Goal: Task Accomplishment & Management: Manage account settings

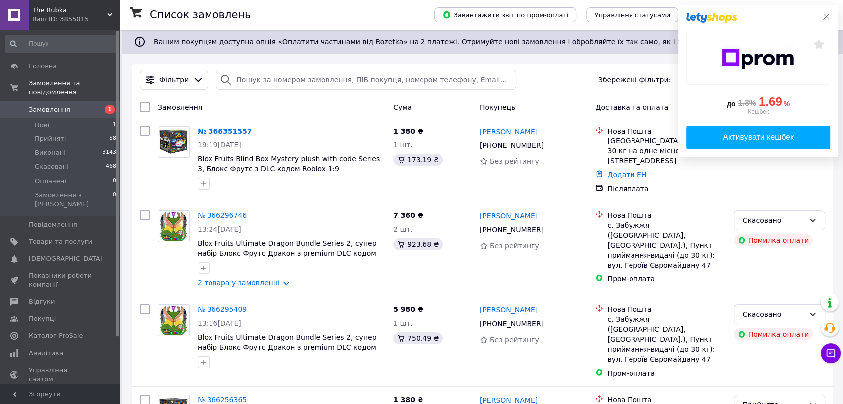
click at [822, 15] on icon at bounding box center [826, 17] width 8 height 8
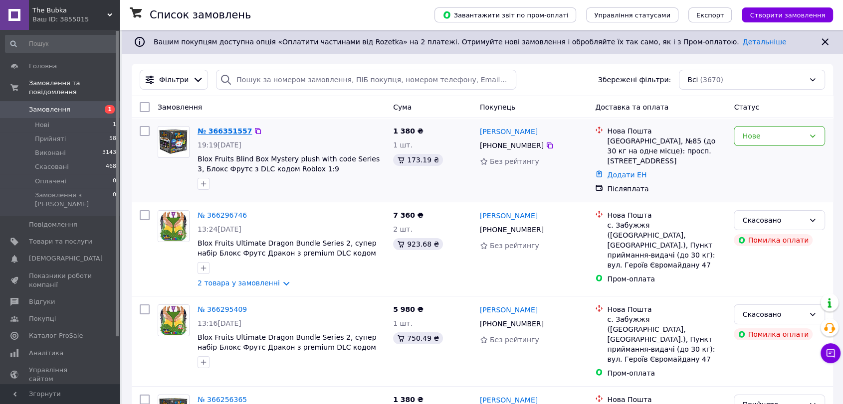
click at [217, 129] on link "№ 366351557" at bounding box center [224, 131] width 54 height 8
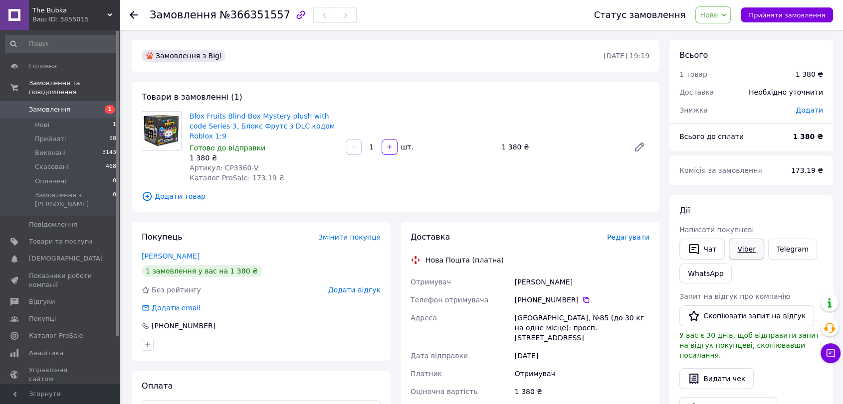
click at [746, 248] on link "Viber" at bounding box center [746, 249] width 35 height 21
click at [742, 245] on link "Viber" at bounding box center [746, 249] width 35 height 21
drag, startPoint x: 187, startPoint y: 113, endPoint x: 212, endPoint y: 125, distance: 28.1
click at [212, 125] on div "Blox Fruits Blind Box Mystery plush with code Series 3, Блокс Фрутc з DLC кодом…" at bounding box center [264, 147] width 156 height 76
copy link "Blox Fruits Blind Box Mystery plush with code Series 3"
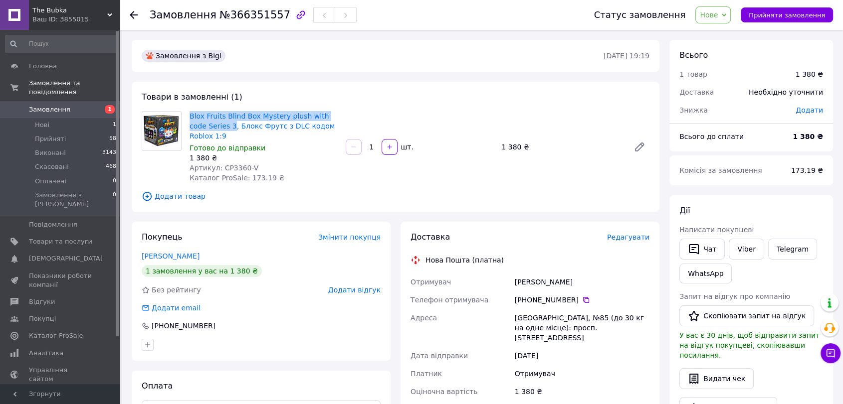
click at [71, 105] on span "Замовлення" at bounding box center [60, 109] width 63 height 9
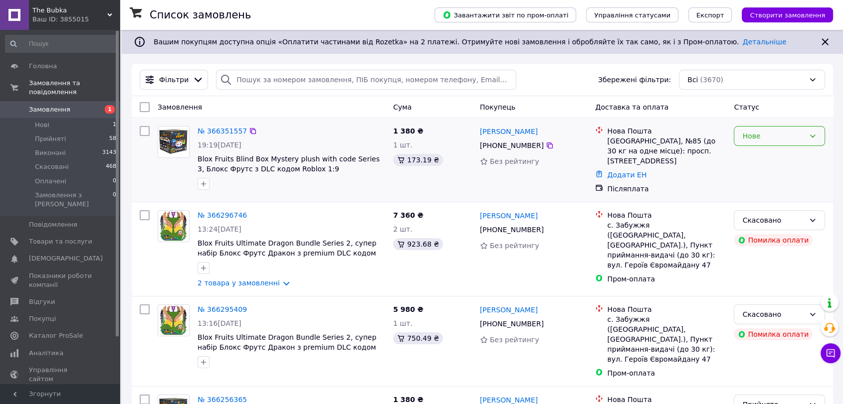
click at [798, 131] on div "Нове" at bounding box center [773, 136] width 62 height 11
click at [762, 154] on li "Прийнято" at bounding box center [779, 158] width 90 height 18
